Goal: Use online tool/utility: Utilize a website feature to perform a specific function

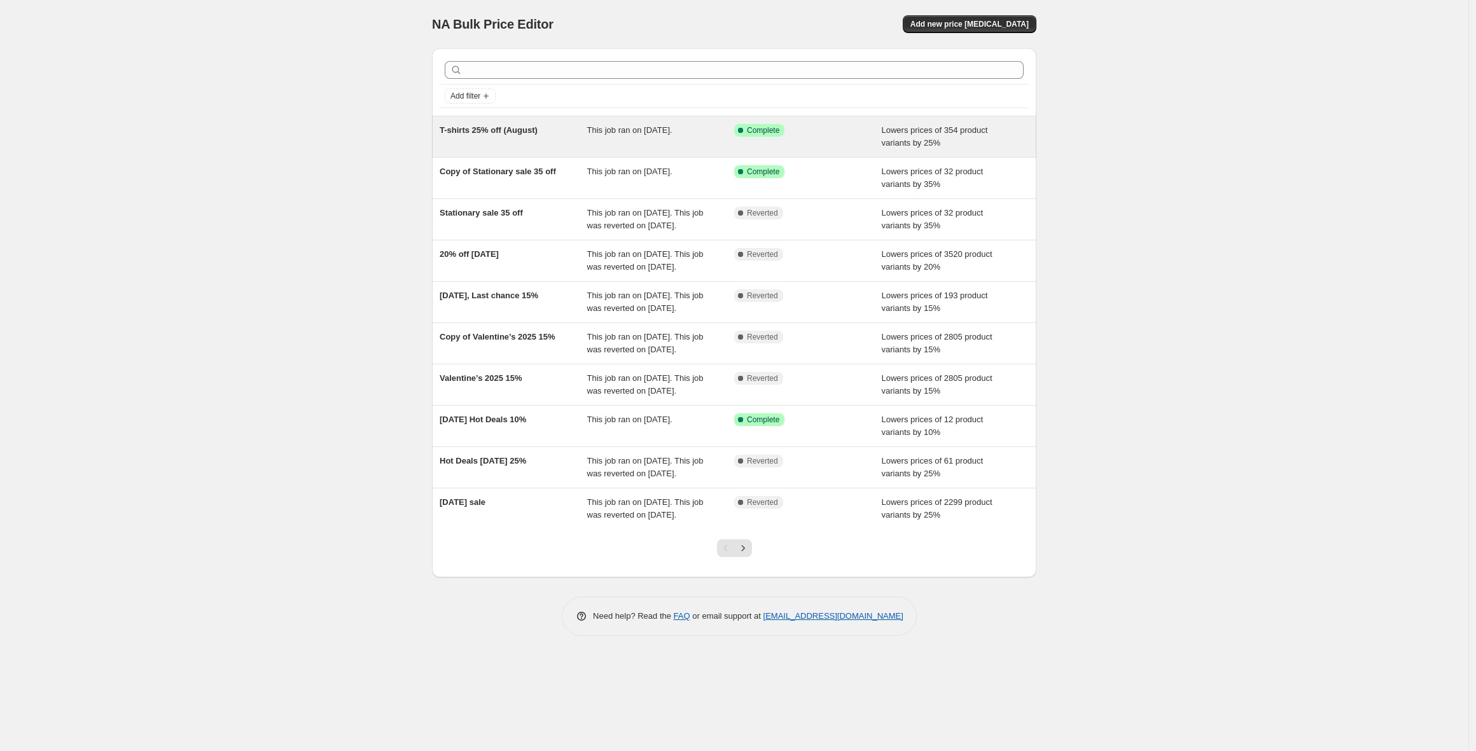
click at [521, 132] on span "T-shirts 25% off (August)" at bounding box center [489, 130] width 98 height 10
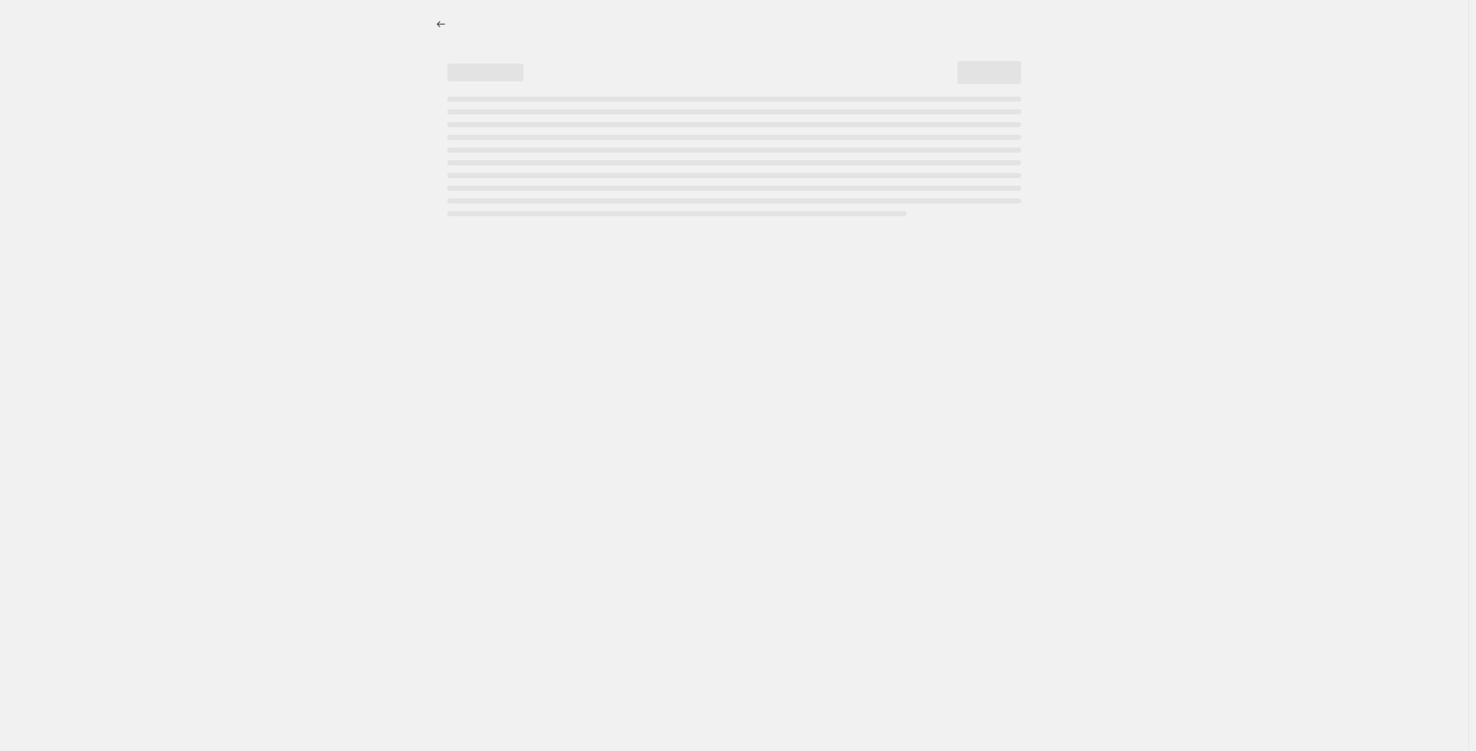
select select "percentage"
select select "collection"
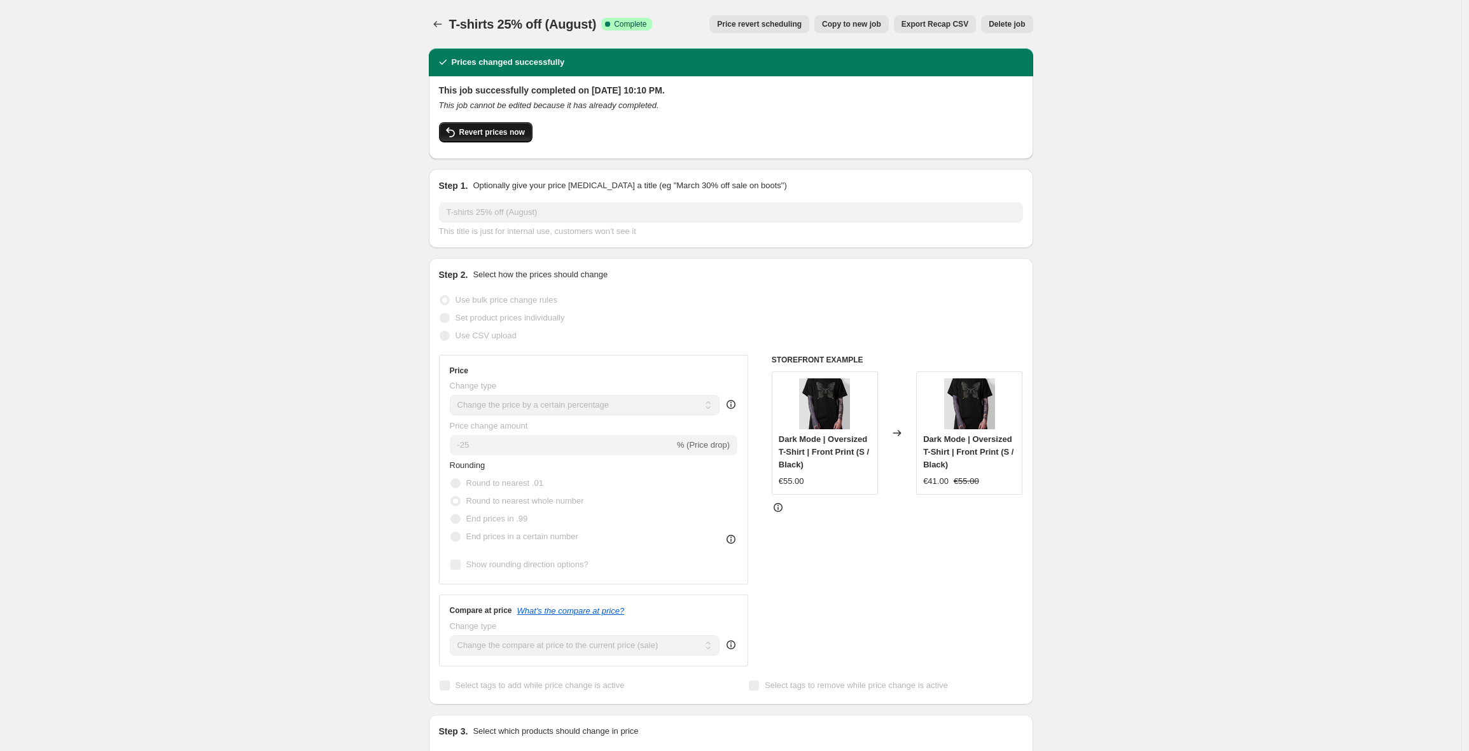
click at [504, 130] on span "Revert prices now" at bounding box center [492, 132] width 66 height 10
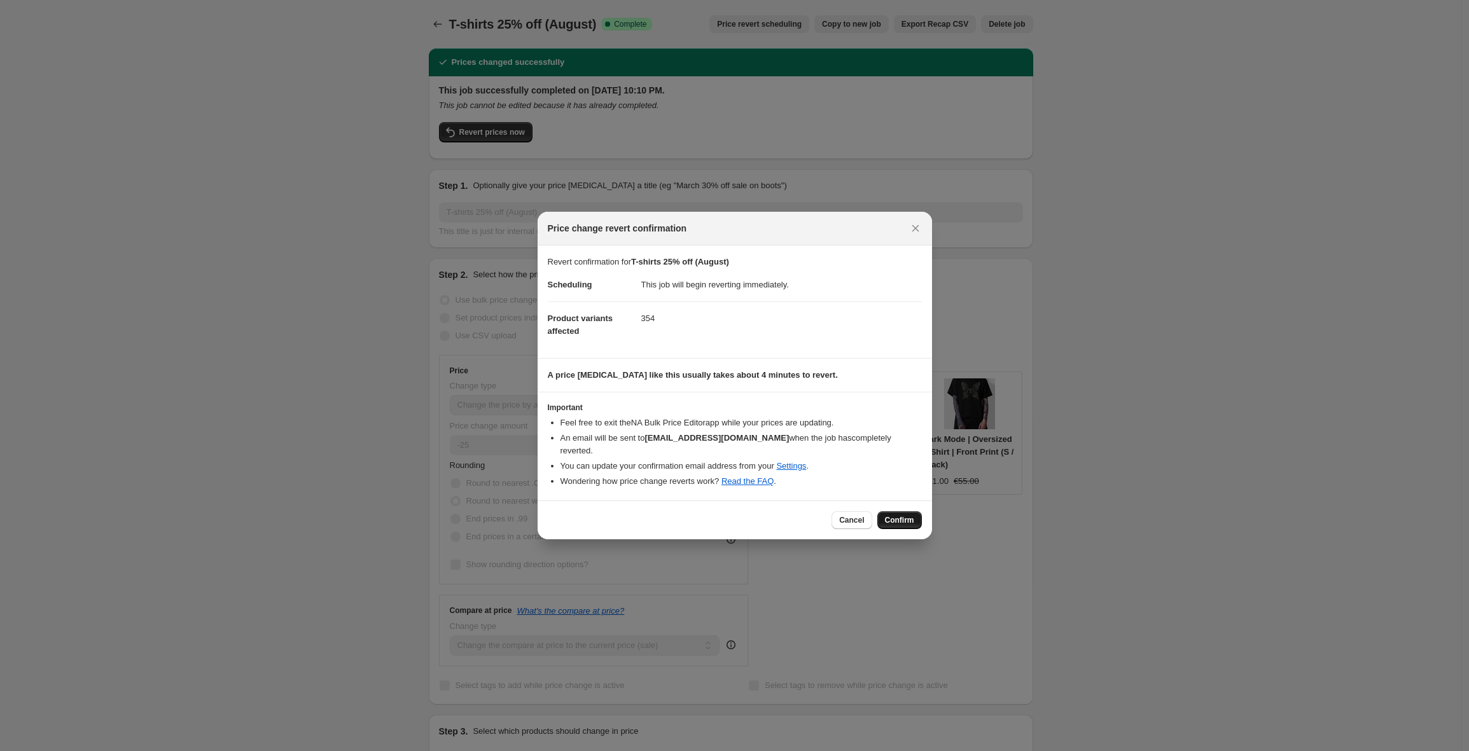
click at [888, 515] on span "Confirm" at bounding box center [899, 520] width 29 height 10
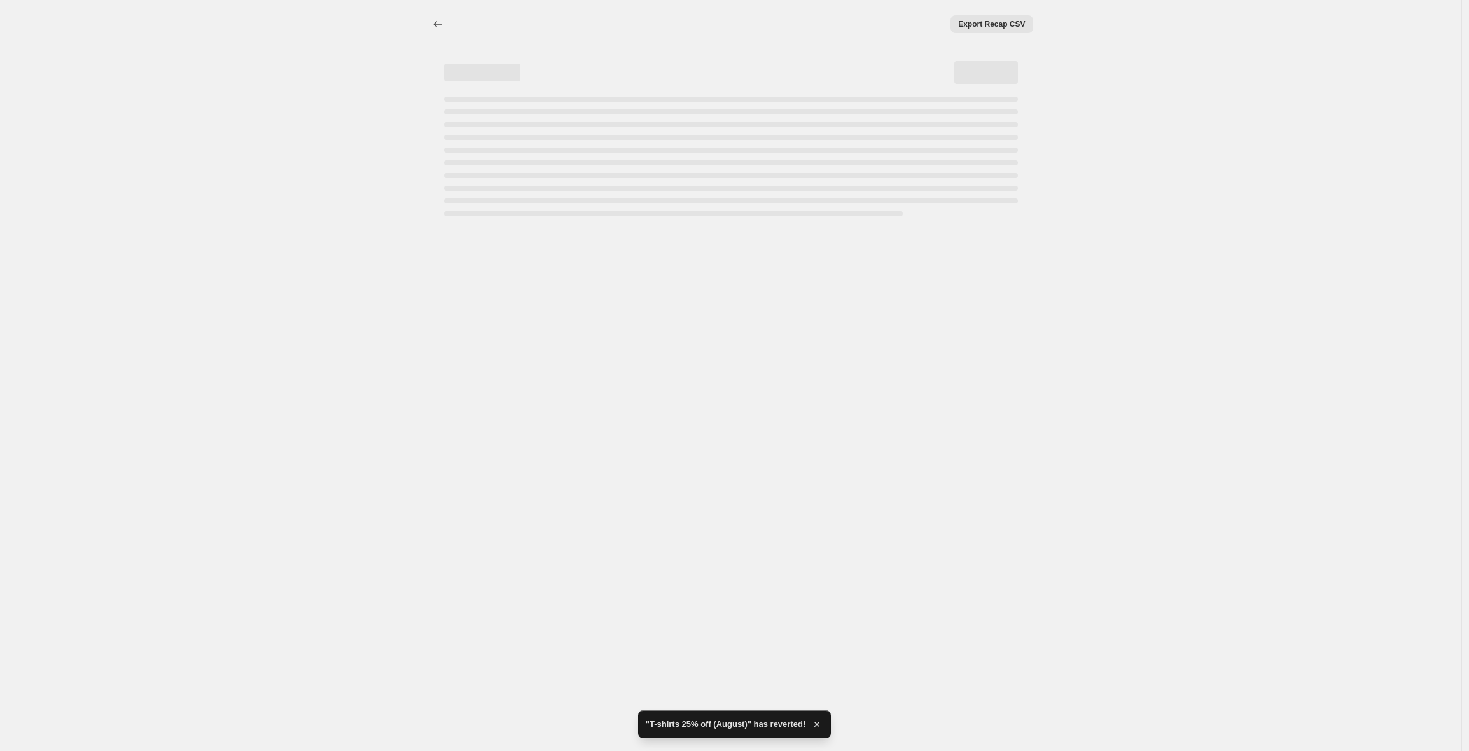
select select "percentage"
select select "collection"
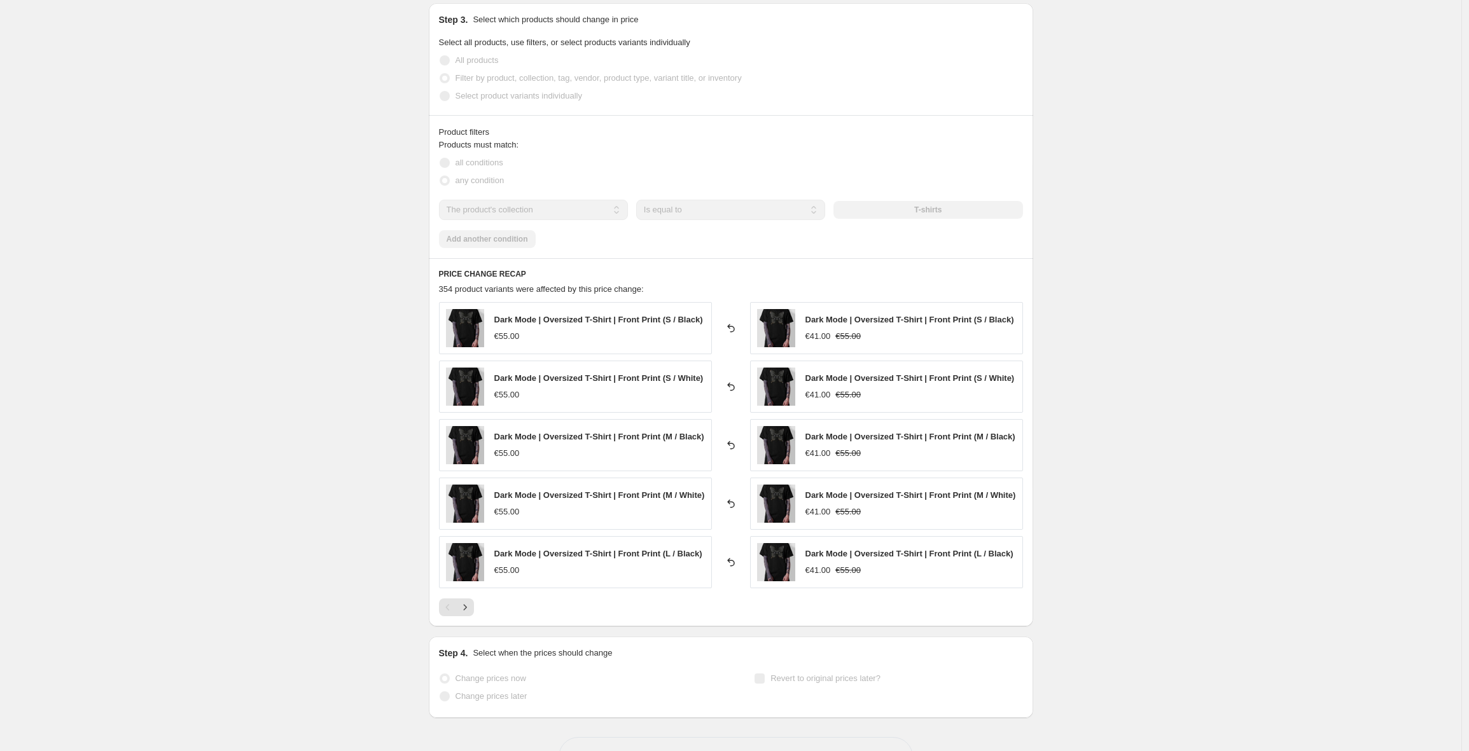
scroll to position [740, 0]
